Goal: Task Accomplishment & Management: Manage account settings

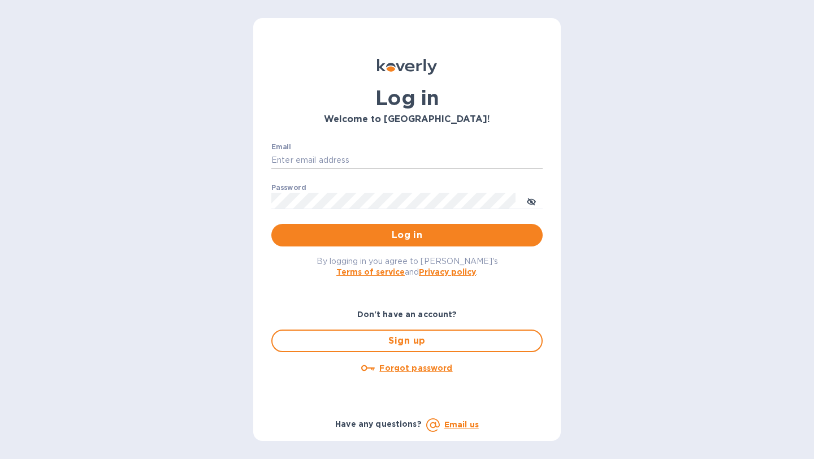
click at [457, 159] on input "Email" at bounding box center [406, 160] width 271 height 17
type input "[EMAIL_ADDRESS][DOMAIN_NAME]"
click at [271, 224] on button "Log in" at bounding box center [406, 235] width 271 height 23
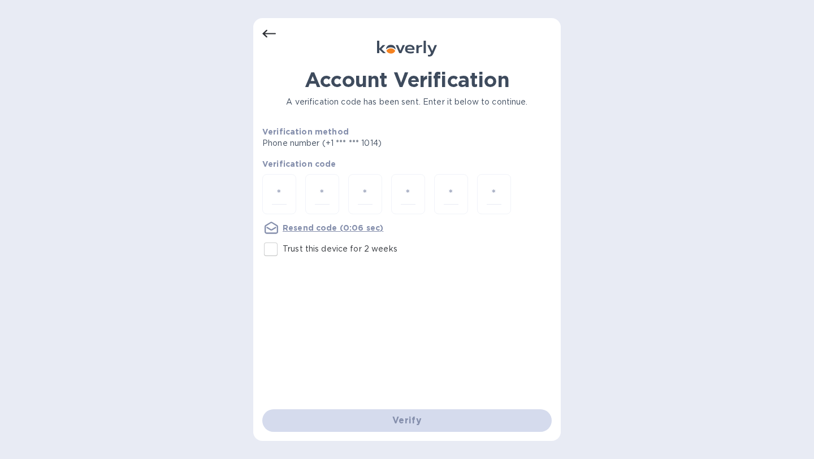
click at [302, 249] on p "Trust this device for 2 weeks" at bounding box center [340, 249] width 115 height 12
click at [283, 249] on input "Trust this device for 2 weeks" at bounding box center [271, 249] width 24 height 24
checkbox input "true"
click at [538, 211] on div at bounding box center [406, 195] width 289 height 42
click at [283, 195] on input "number" at bounding box center [279, 194] width 15 height 21
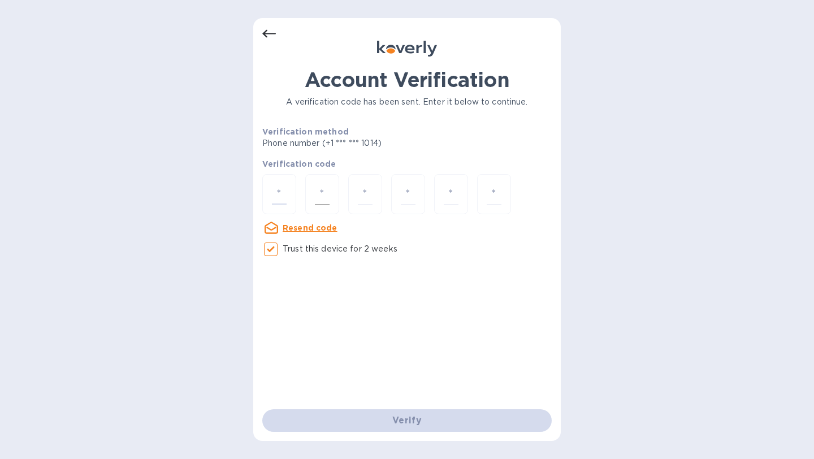
type input "6"
type input "0"
type input "3"
type input "7"
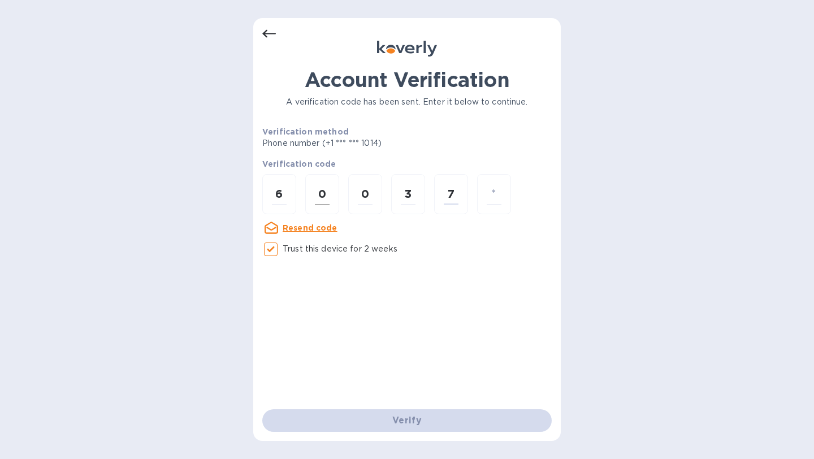
type input "9"
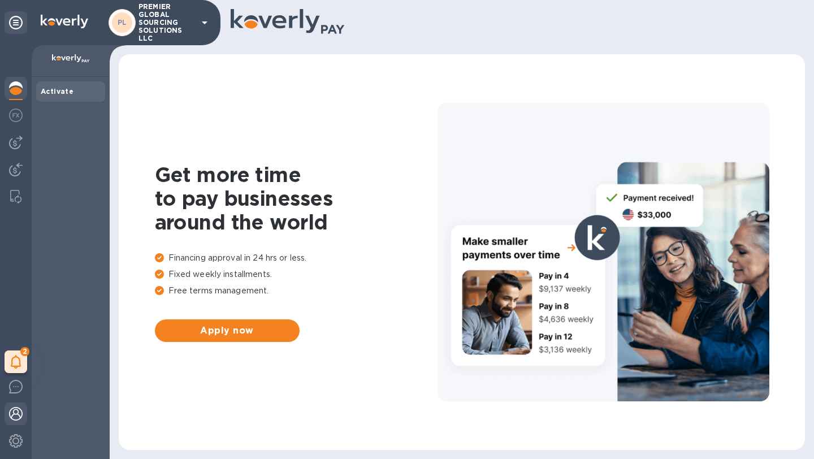
click at [16, 419] on img at bounding box center [16, 414] width 14 height 14
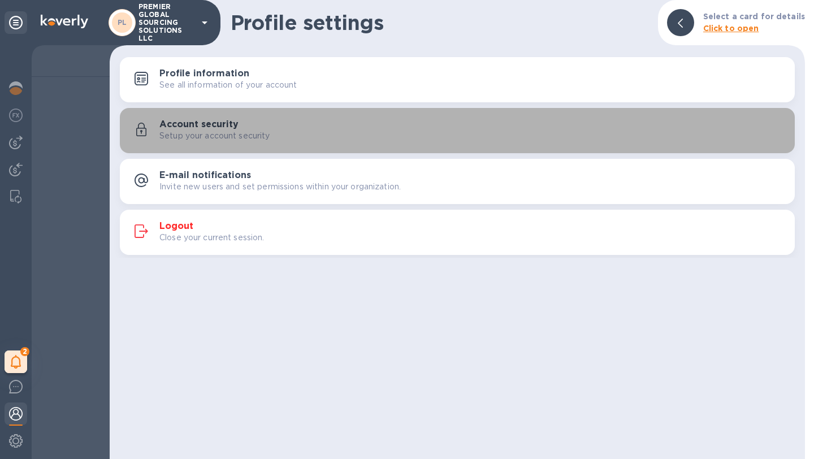
click at [245, 138] on p "Setup your account security" at bounding box center [214, 136] width 111 height 12
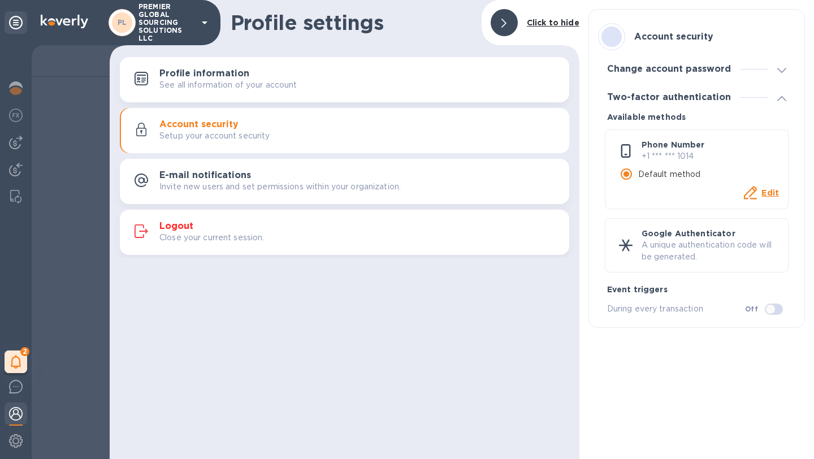
click at [765, 191] on u "Edit" at bounding box center [770, 192] width 18 height 9
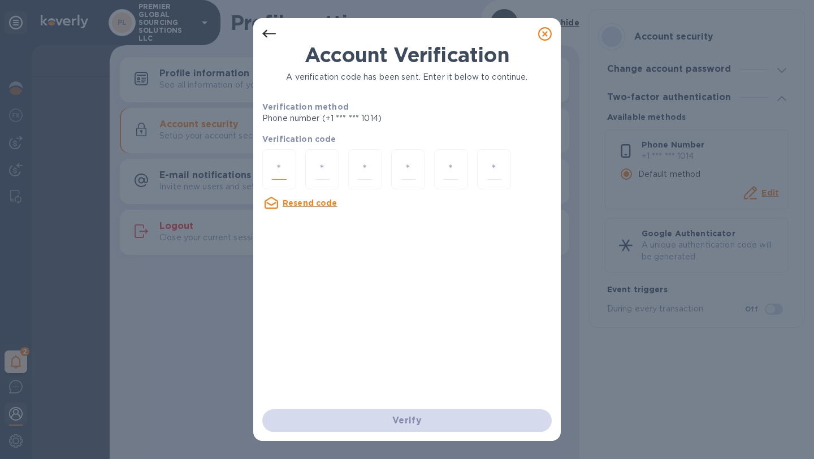
click at [288, 176] on div at bounding box center [279, 169] width 34 height 40
paste input "6"
type input "6"
type input "3"
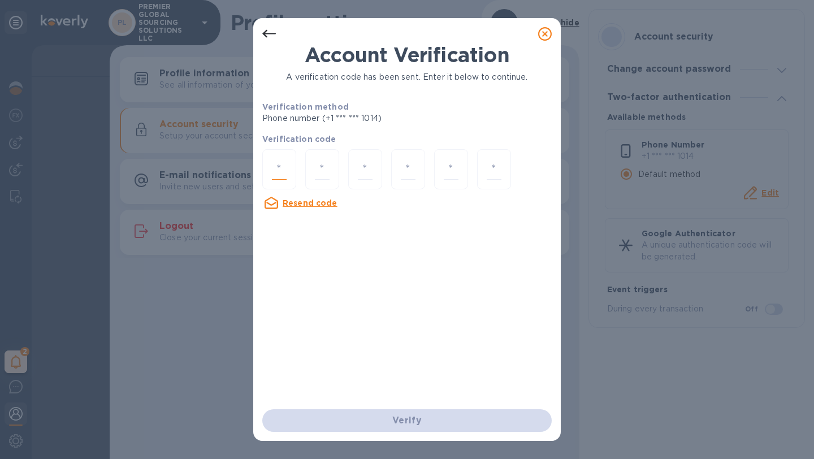
type input "3"
type input "6"
type input "9"
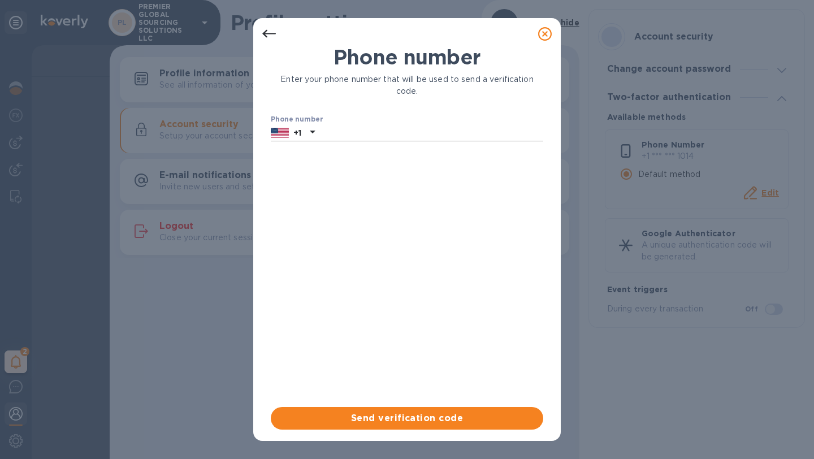
click at [305, 124] on div at bounding box center [313, 133] width 18 height 20
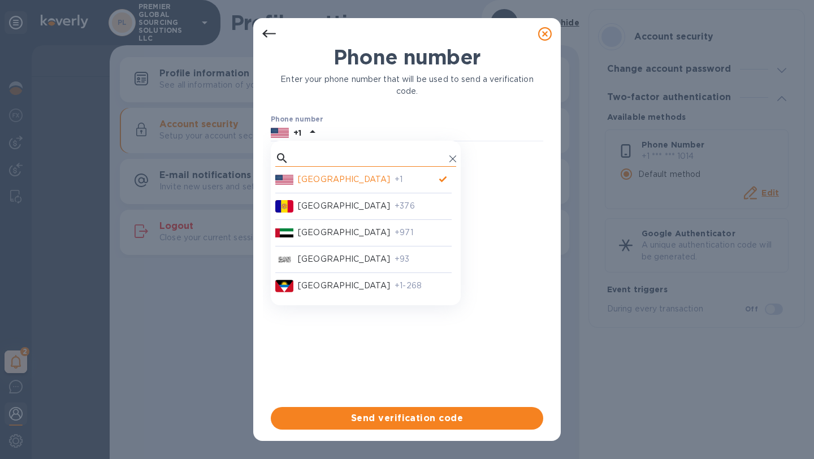
click at [335, 158] on input "text" at bounding box center [368, 158] width 151 height 17
type input "ㅏ"
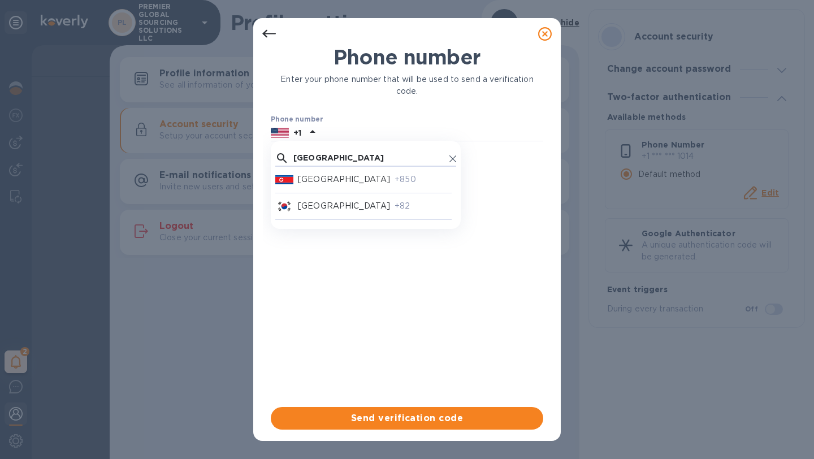
type input "[GEOGRAPHIC_DATA]"
click at [343, 209] on p "[GEOGRAPHIC_DATA]" at bounding box center [344, 206] width 92 height 12
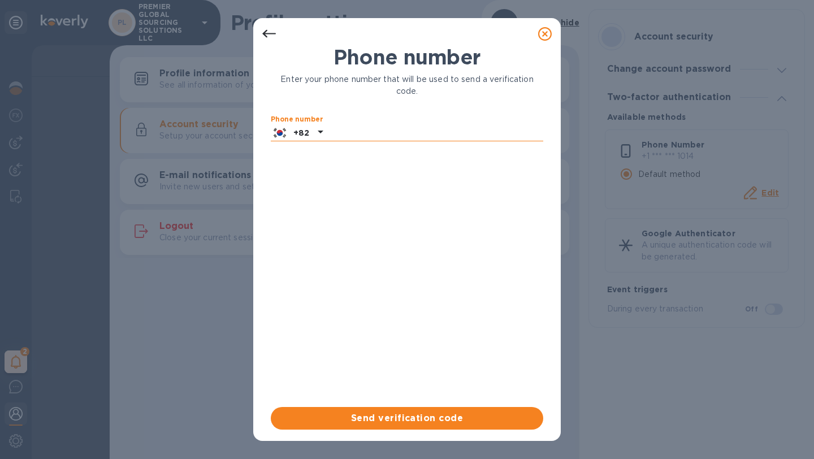
click at [365, 131] on input "text" at bounding box center [435, 132] width 216 height 17
type input "1032351905"
click at [421, 421] on span "Send verification code" at bounding box center [407, 418] width 254 height 14
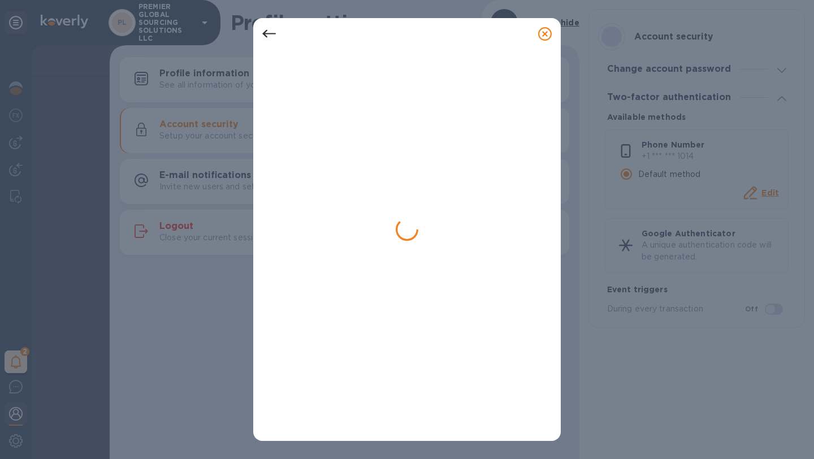
click at [546, 38] on icon at bounding box center [545, 34] width 14 height 14
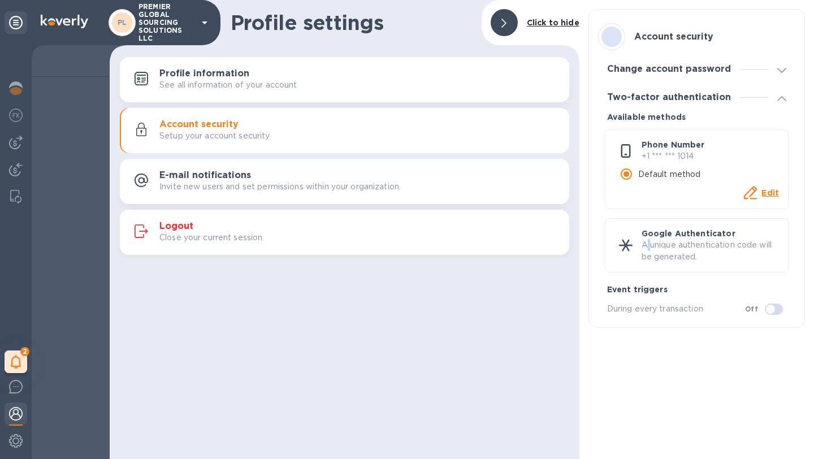
click at [649, 241] on p "A unique authentication code will be generated." at bounding box center [710, 251] width 137 height 24
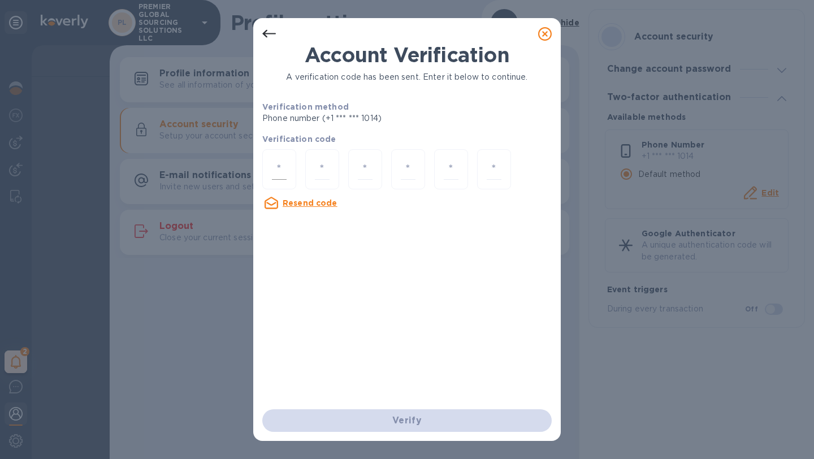
click at [277, 166] on input "number" at bounding box center [279, 169] width 15 height 21
type input "9"
type input "7"
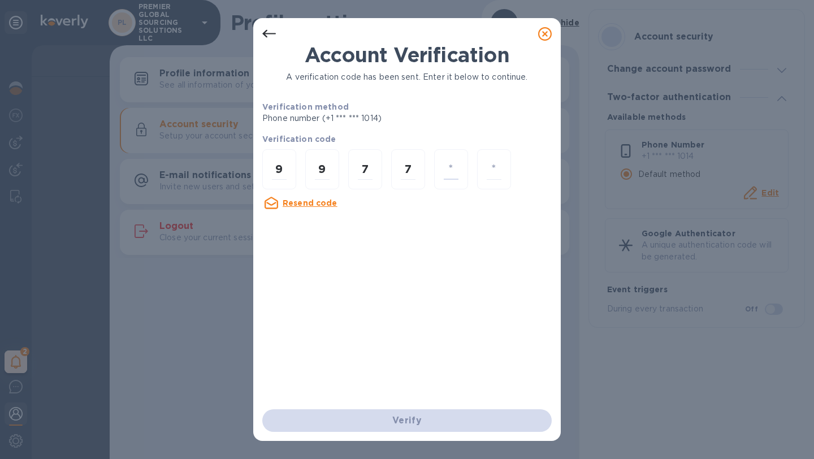
type input "6"
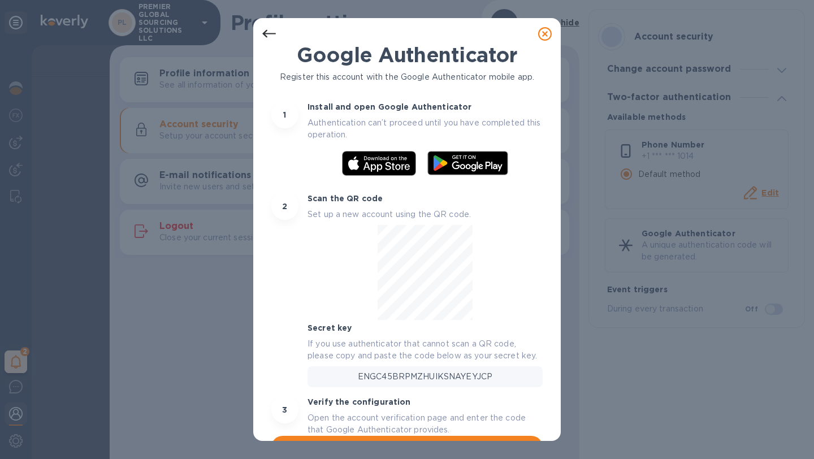
scroll to position [27, 0]
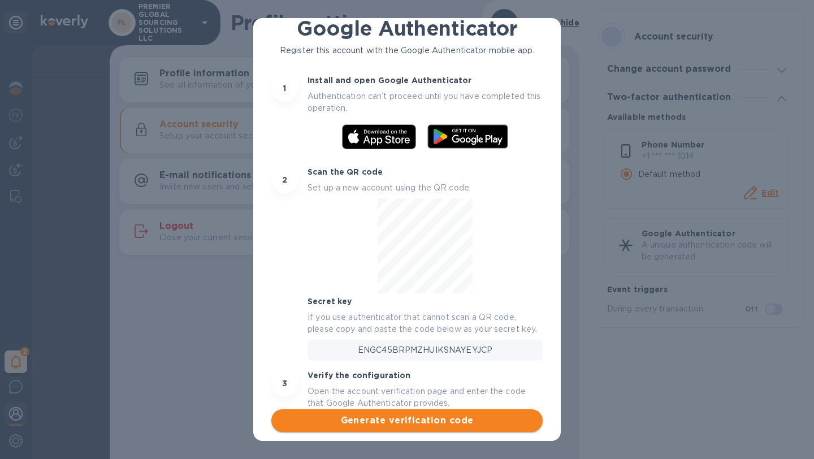
click at [456, 419] on span "Generate verification code" at bounding box center [406, 421] width 253 height 14
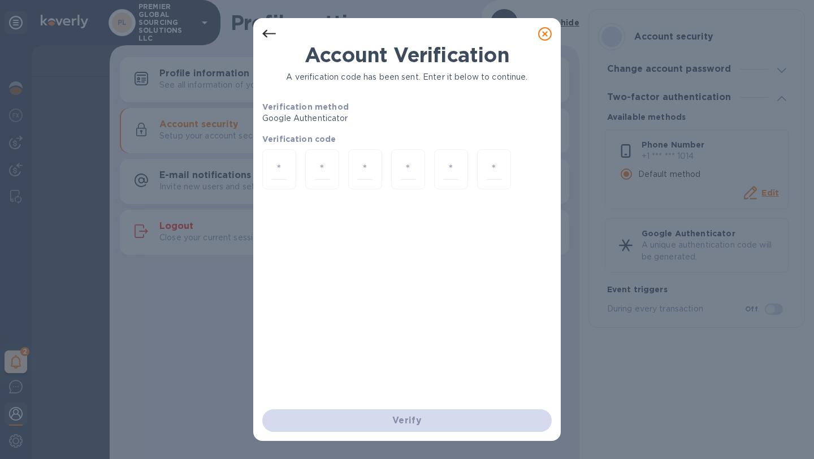
scroll to position [0, 0]
click at [282, 171] on input "number" at bounding box center [279, 169] width 15 height 21
type input "0"
type input "1"
type input "2"
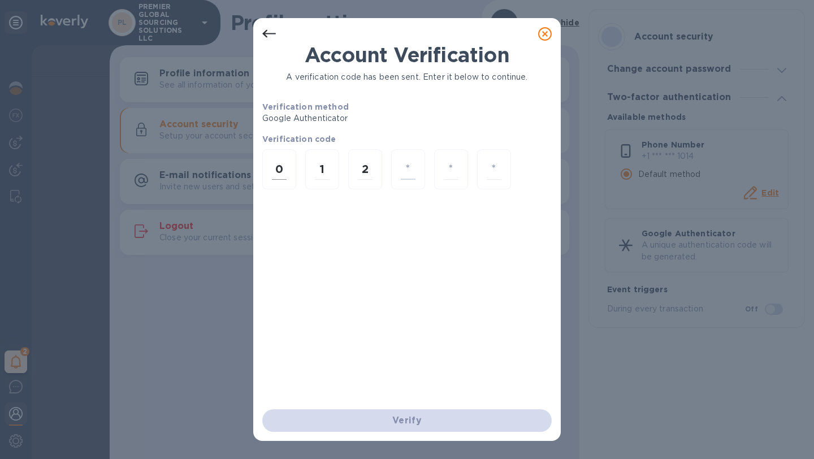
type input "7"
type input "2"
type input "8"
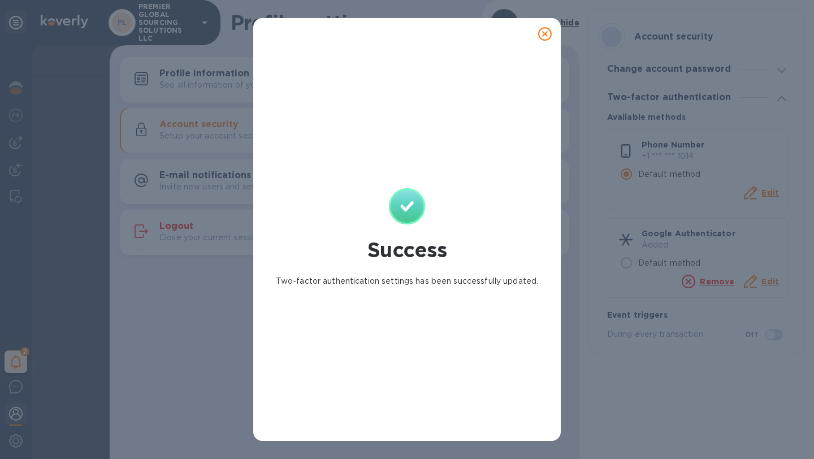
click at [547, 36] on icon at bounding box center [545, 34] width 14 height 14
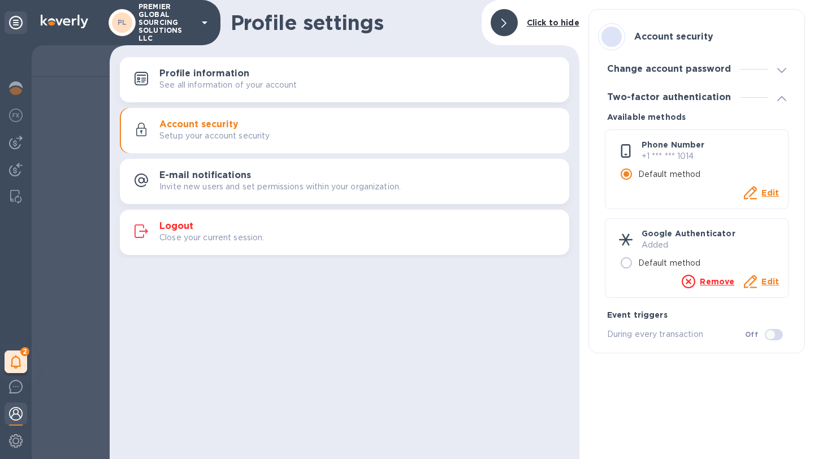
click at [633, 257] on input "Default method" at bounding box center [626, 263] width 24 height 24
radio input "false"
radio input "true"
click at [545, 315] on div "Profile settings Click to hide Profile information See all information of your …" at bounding box center [345, 229] width 470 height 459
click at [12, 436] on img at bounding box center [16, 441] width 14 height 14
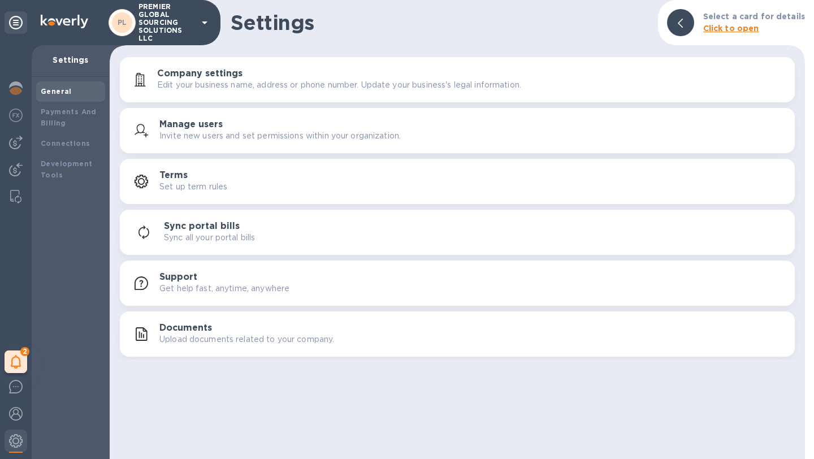
click at [18, 20] on icon at bounding box center [16, 23] width 14 height 14
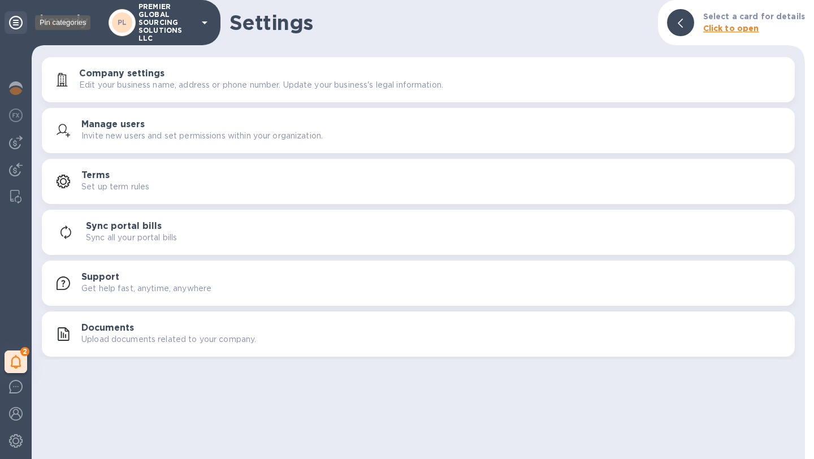
click at [18, 20] on icon at bounding box center [16, 23] width 14 height 14
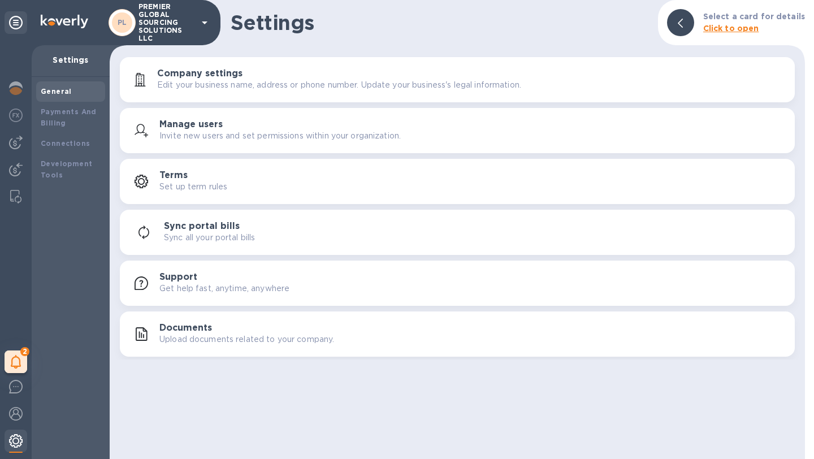
click at [6, 445] on div at bounding box center [16, 442] width 23 height 25
click at [16, 418] on img at bounding box center [16, 414] width 14 height 14
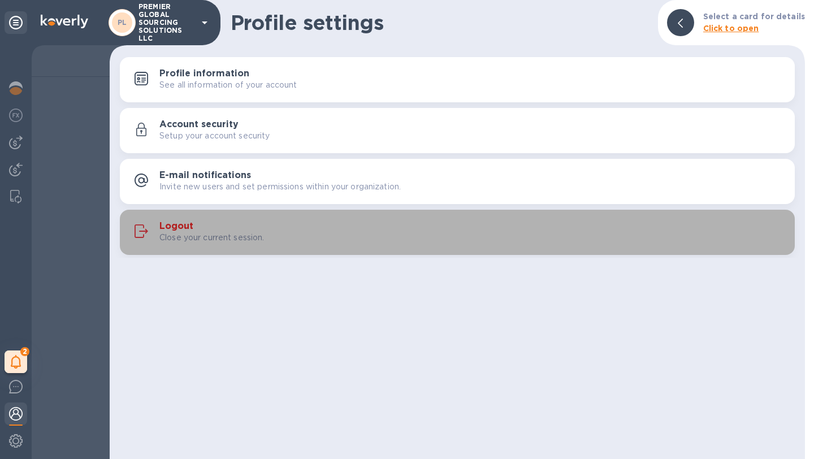
click at [181, 245] on button "Logout Close your current session." at bounding box center [457, 232] width 675 height 45
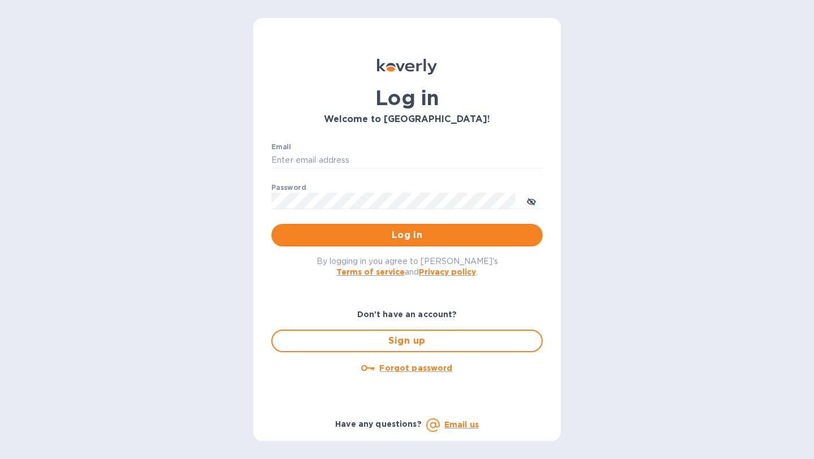
click at [337, 171] on p "​" at bounding box center [406, 176] width 271 height 13
click at [336, 159] on input "Email" at bounding box center [406, 160] width 271 height 17
type input "[EMAIL_ADDRESS][DOMAIN_NAME]"
click at [271, 224] on button "Log in" at bounding box center [406, 235] width 271 height 23
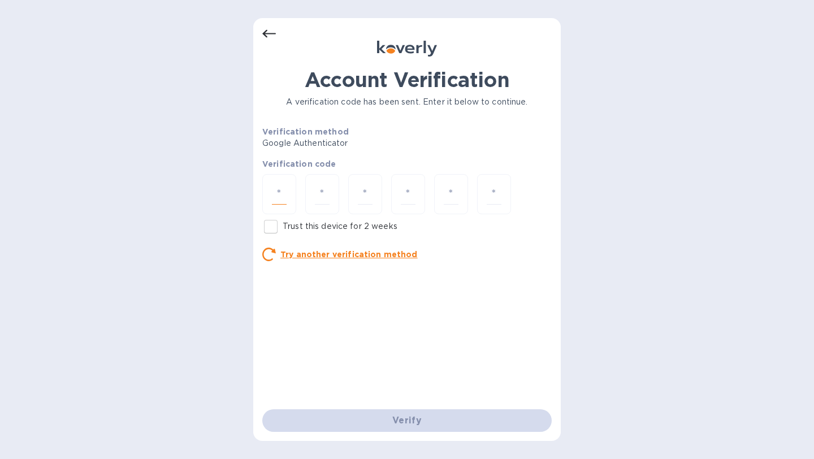
click at [286, 197] on input "number" at bounding box center [279, 194] width 15 height 21
click at [365, 229] on p "Trust this device for 2 weeks" at bounding box center [340, 226] width 115 height 12
click at [283, 229] on input "Trust this device for 2 weeks" at bounding box center [271, 227] width 24 height 24
checkbox input "true"
click at [278, 195] on input "number" at bounding box center [279, 194] width 15 height 21
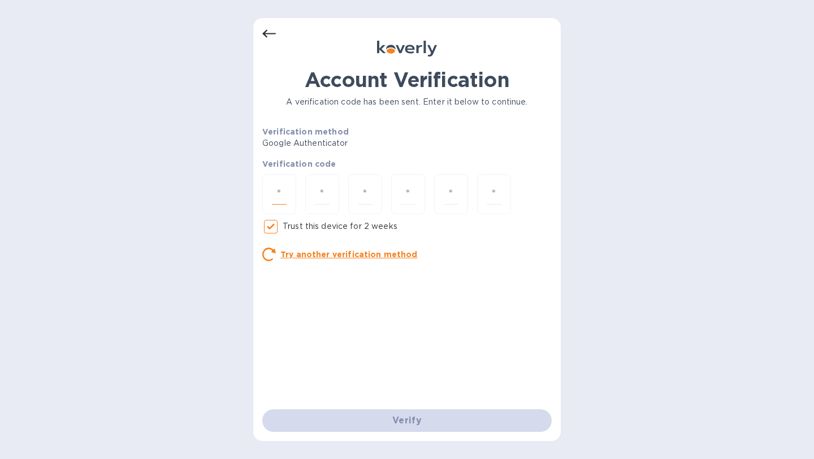
type input "4"
type input "7"
type input "2"
type input "5"
type input "4"
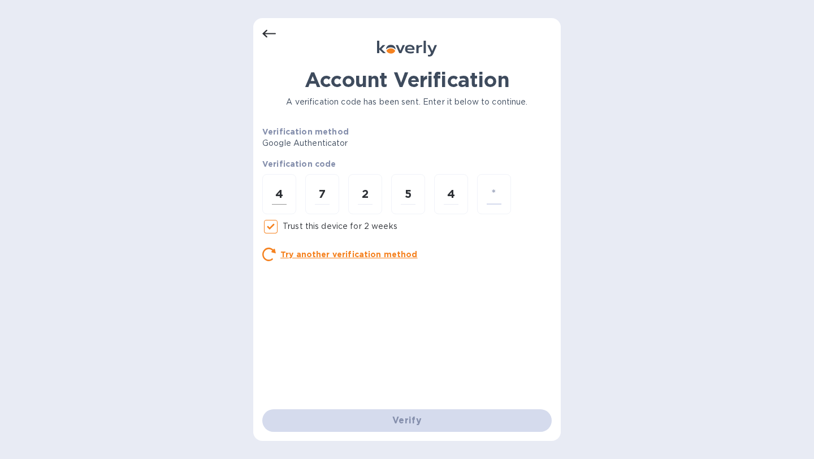
type input "0"
